Goal: Find specific page/section: Find specific page/section

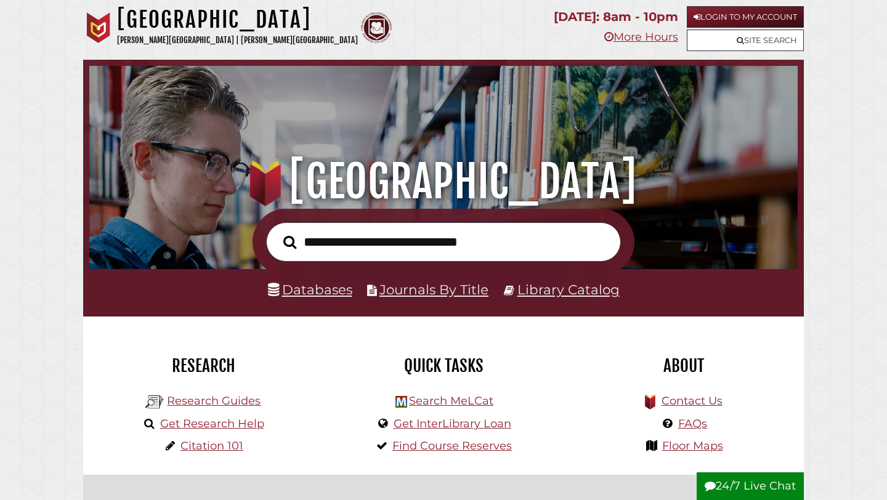
scroll to position [234, 702]
click at [731, 19] on link "Login to My Account" at bounding box center [745, 17] width 117 height 22
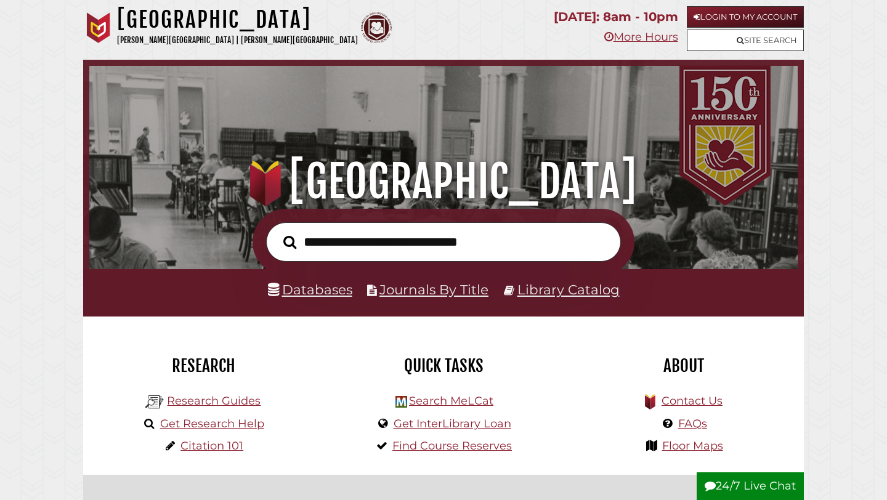
scroll to position [234, 702]
click at [715, 17] on link "Login to My Account" at bounding box center [745, 17] width 117 height 22
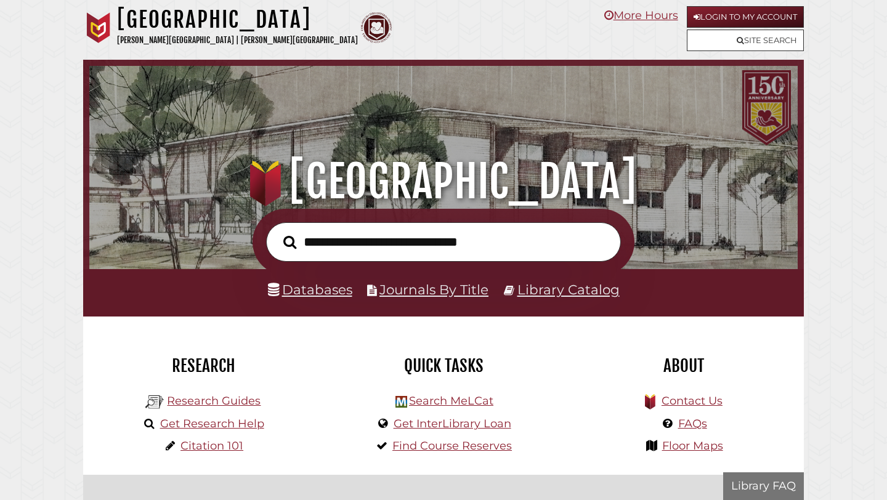
scroll to position [234, 702]
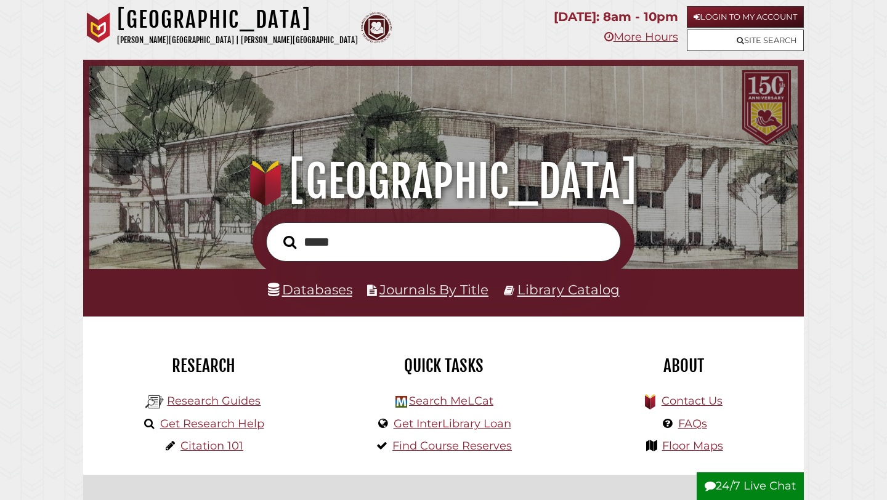
type input "*****"
click at [277, 232] on button "Search" at bounding box center [289, 242] width 25 height 20
